Goal: Information Seeking & Learning: Learn about a topic

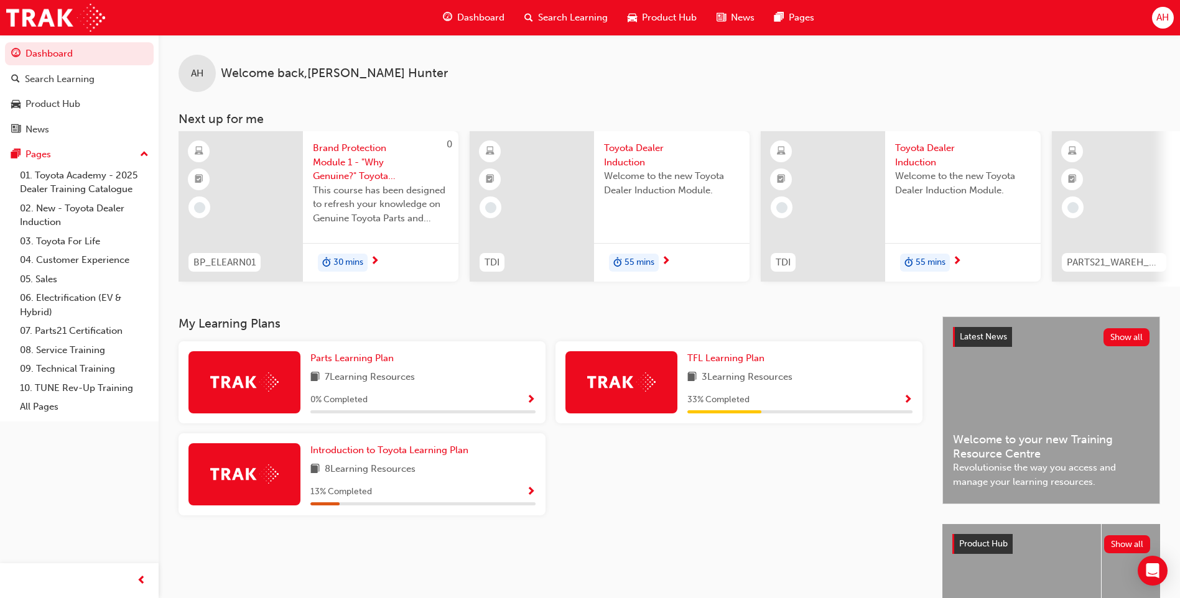
click at [341, 163] on span "Brand Protection Module 1 - "Why Genuine?" Toyota Genuine Parts and Accessories" at bounding box center [381, 162] width 136 height 42
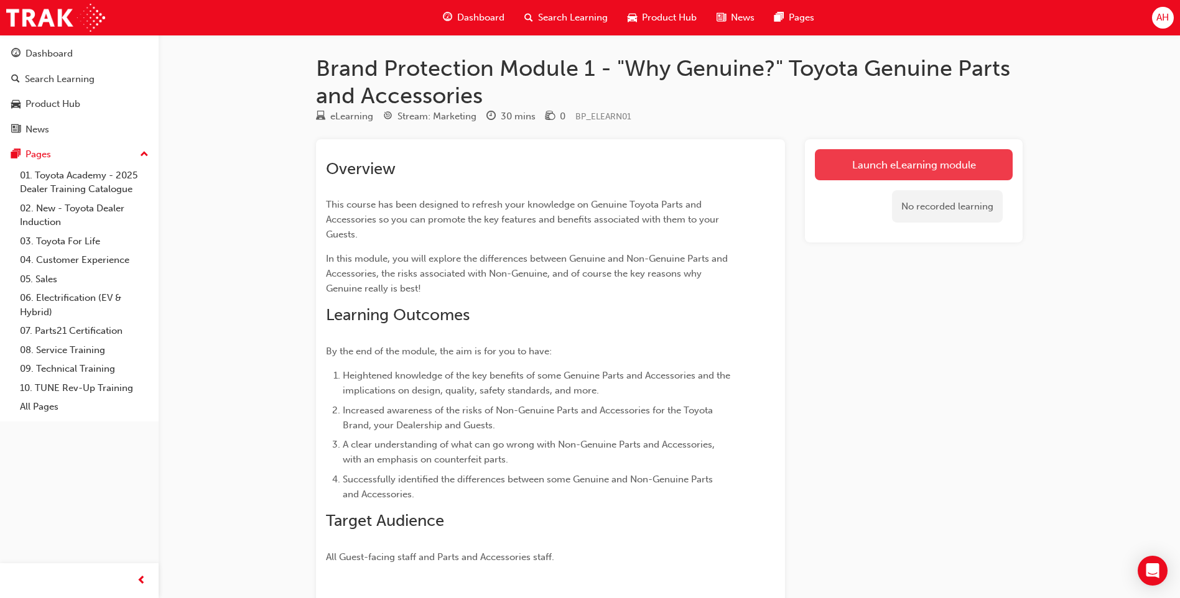
click at [866, 164] on link "Launch eLearning module" at bounding box center [914, 164] width 198 height 31
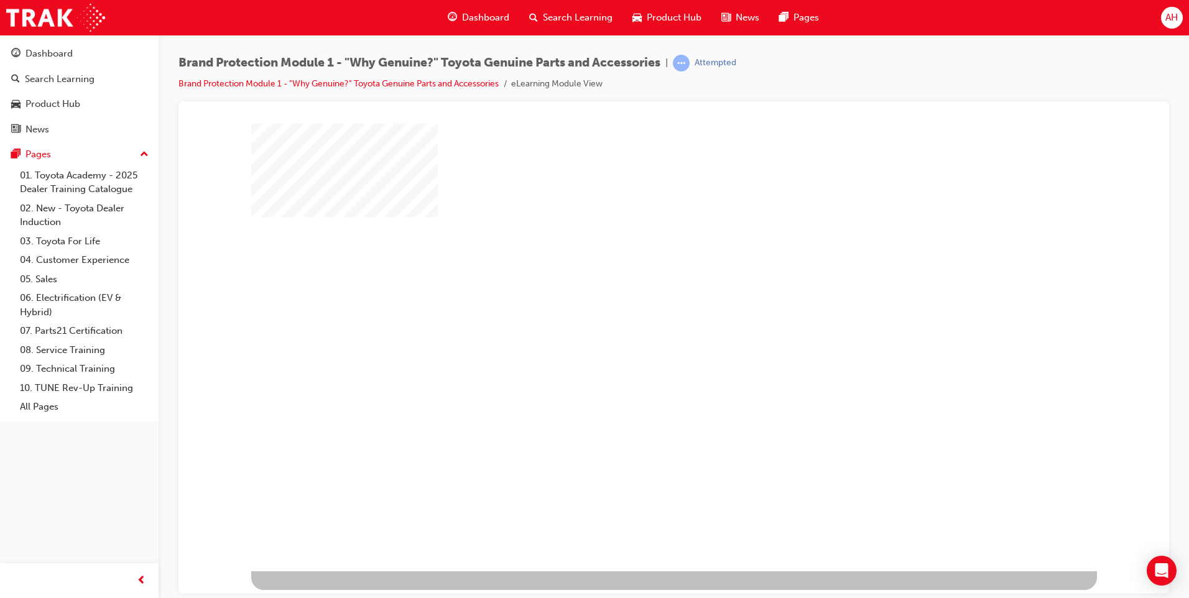
click at [638, 311] on div "play" at bounding box center [638, 311] width 0 height 0
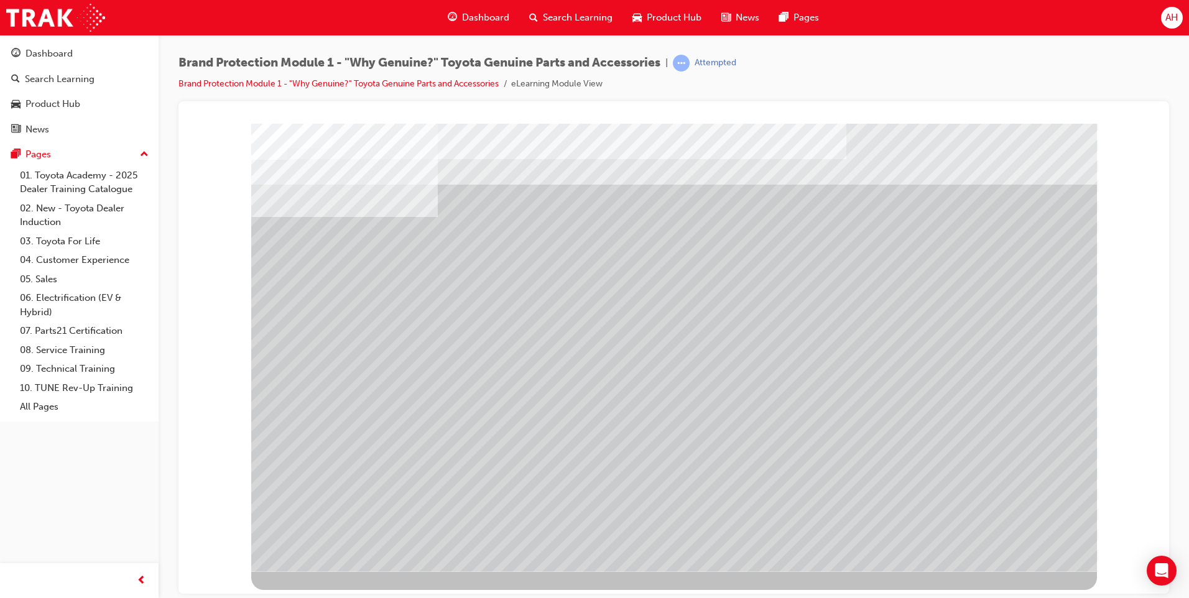
drag, startPoint x: 341, startPoint y: 299, endPoint x: 382, endPoint y: 307, distance: 42.3
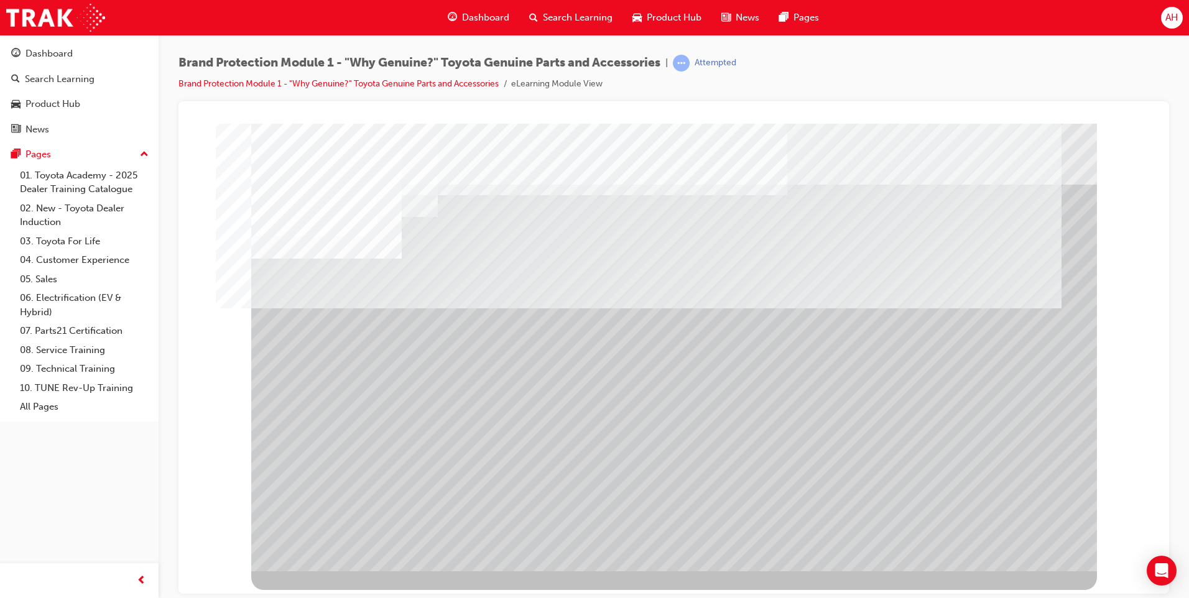
drag, startPoint x: 351, startPoint y: 462, endPoint x: 455, endPoint y: 454, distance: 103.5
click at [455, 454] on div at bounding box center [674, 347] width 846 height 448
drag, startPoint x: 706, startPoint y: 318, endPoint x: 580, endPoint y: 313, distance: 126.3
click at [580, 313] on div at bounding box center [674, 347] width 846 height 448
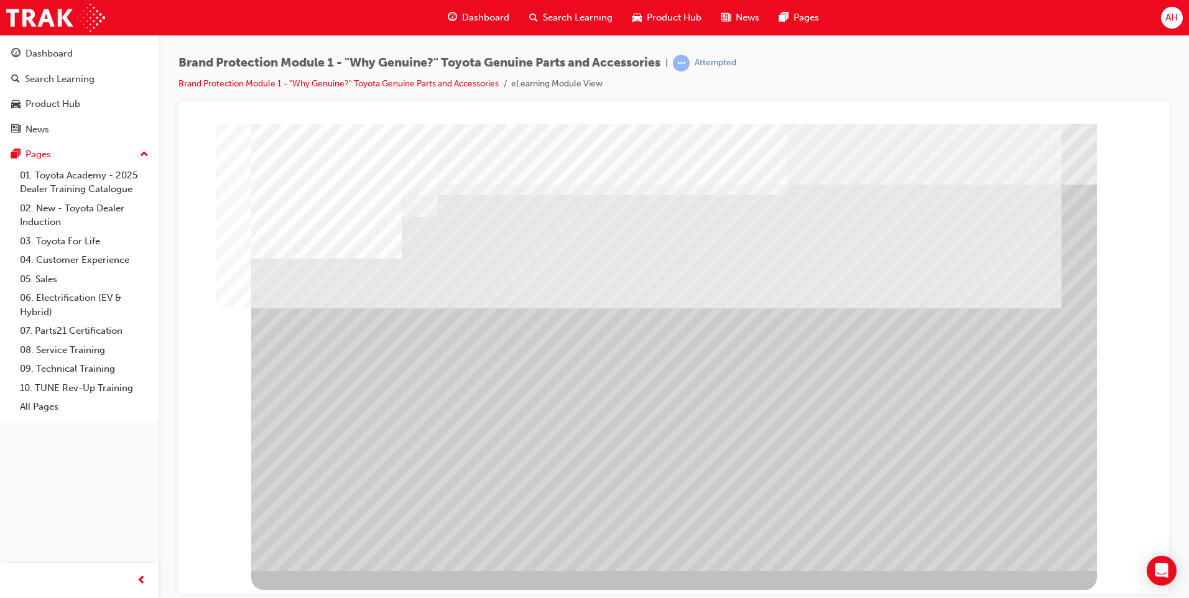
drag, startPoint x: 677, startPoint y: 467, endPoint x: 684, endPoint y: 458, distance: 11.5
drag, startPoint x: 825, startPoint y: 453, endPoint x: 496, endPoint y: 451, distance: 329.6
click at [496, 451] on div at bounding box center [674, 347] width 846 height 448
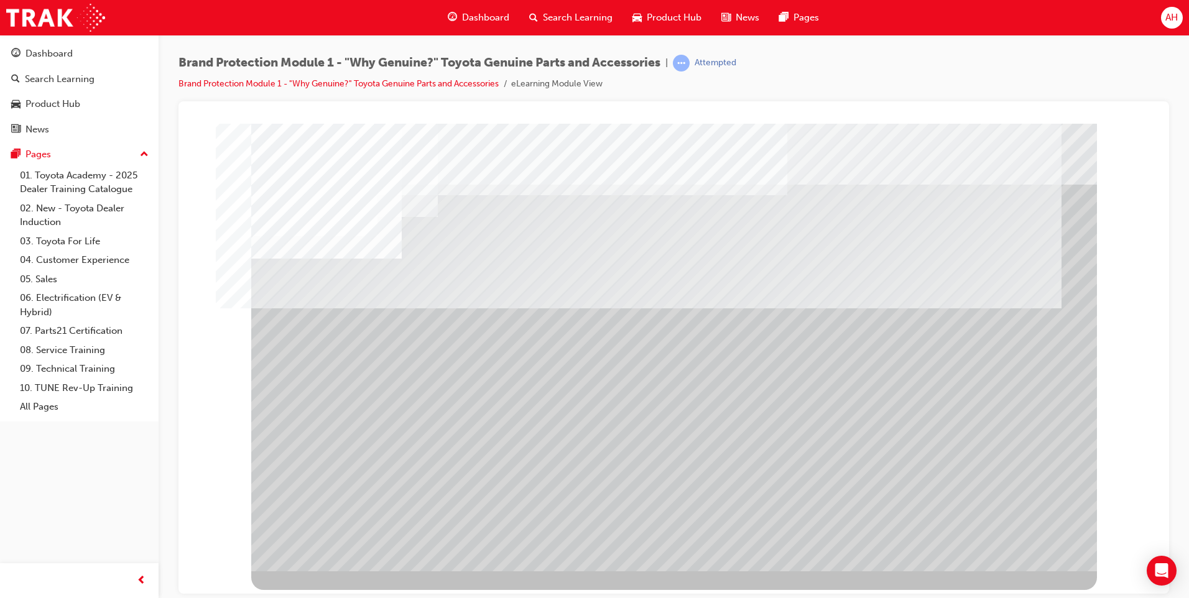
drag, startPoint x: 530, startPoint y: 461, endPoint x: 535, endPoint y: 334, distance: 127.0
click at [535, 334] on div at bounding box center [674, 347] width 846 height 448
drag, startPoint x: 506, startPoint y: 315, endPoint x: 854, endPoint y: 298, distance: 348.0
click at [849, 300] on div at bounding box center [674, 347] width 846 height 448
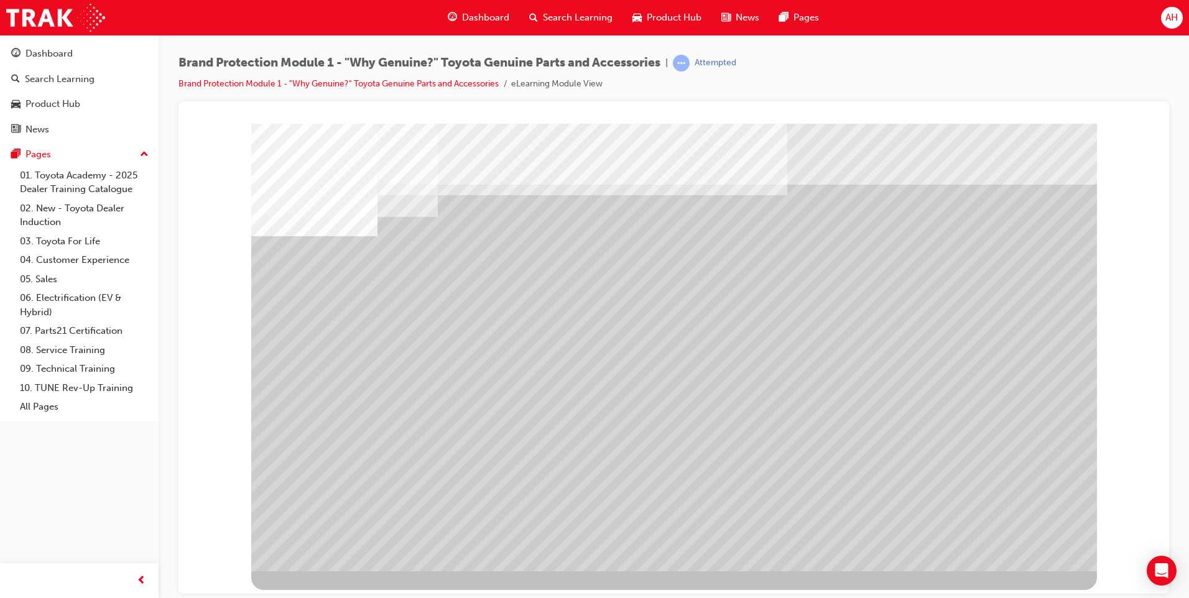
drag, startPoint x: 853, startPoint y: 440, endPoint x: 861, endPoint y: 379, distance: 61.5
click at [861, 379] on div at bounding box center [674, 347] width 846 height 448
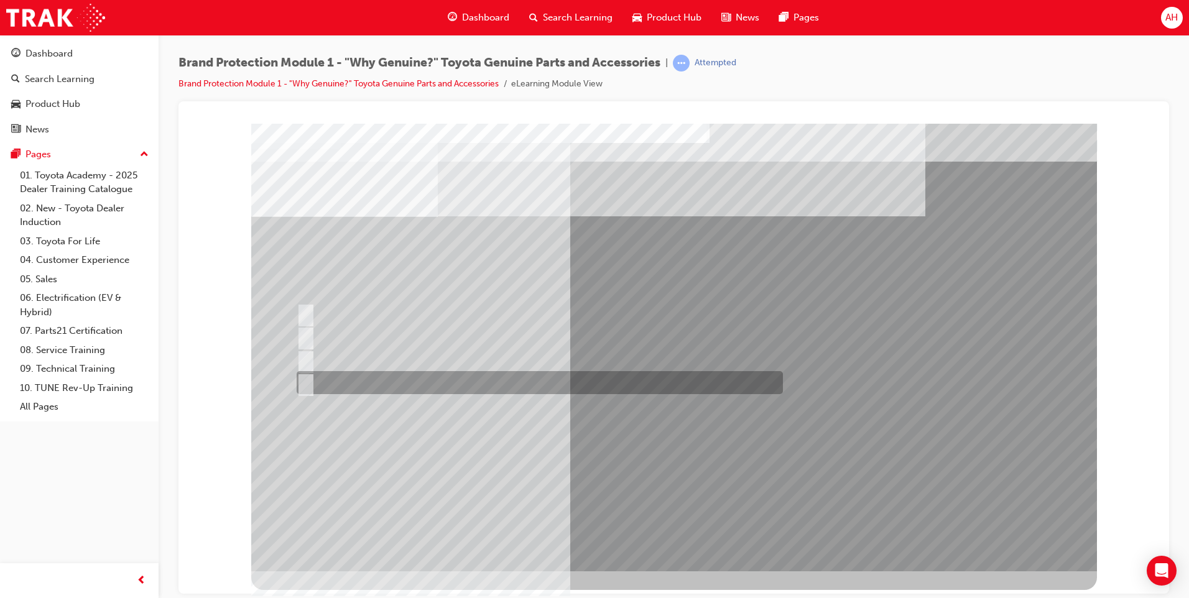
click at [304, 379] on input "All of the above." at bounding box center [304, 383] width 14 height 14
radio input "true"
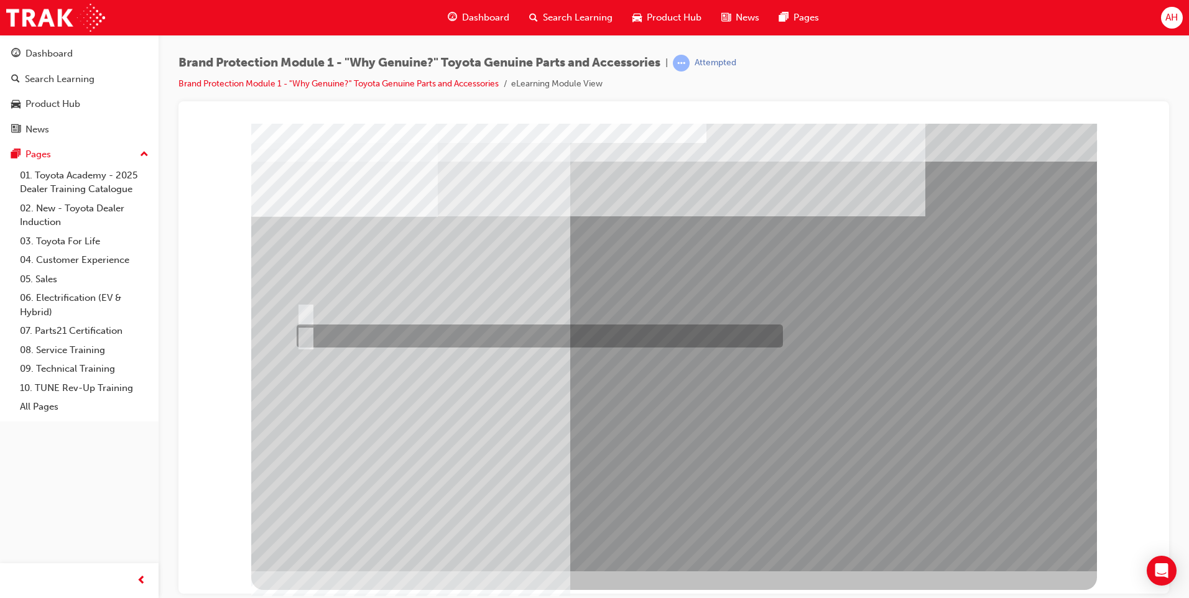
click at [306, 333] on input "False." at bounding box center [304, 337] width 14 height 14
radio input "true"
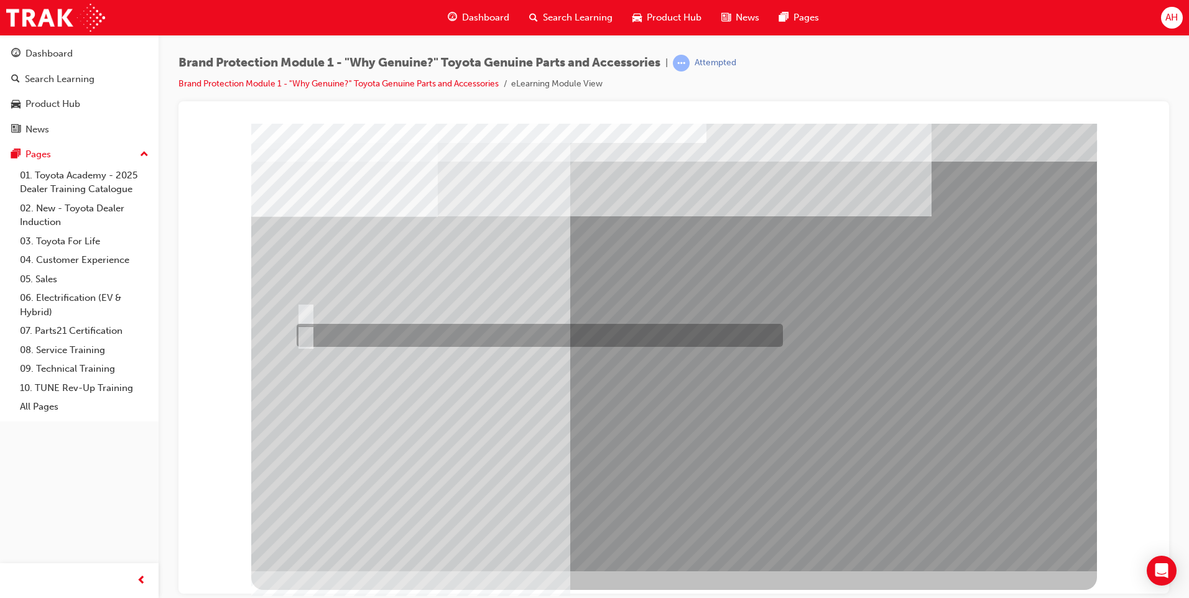
click at [303, 333] on input "False." at bounding box center [304, 336] width 14 height 14
radio input "true"
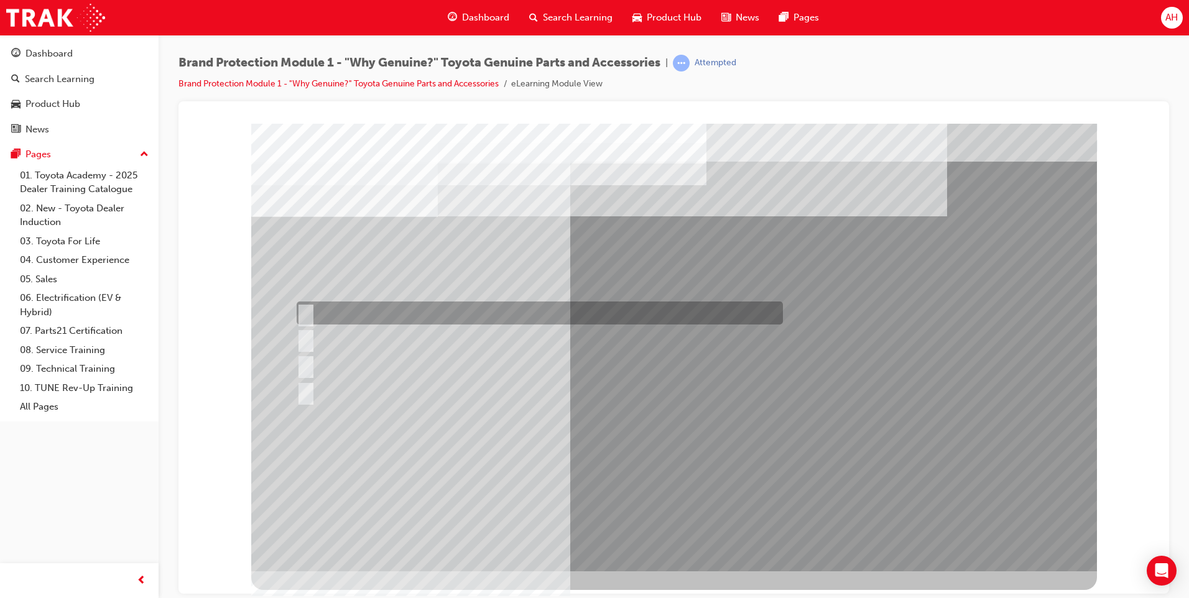
click at [305, 310] on input "Durable, heat-resistant, and non-stick." at bounding box center [304, 314] width 14 height 14
radio input "true"
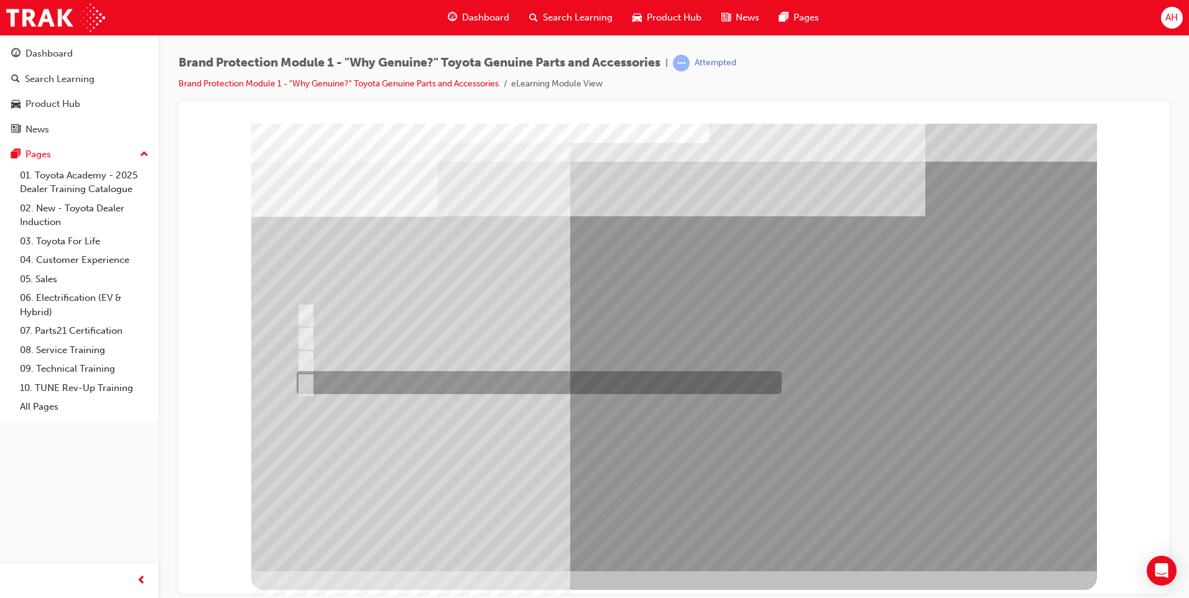
click at [305, 380] on input "All of the above." at bounding box center [304, 383] width 14 height 14
radio input "true"
